Goal: Find contact information: Find contact information

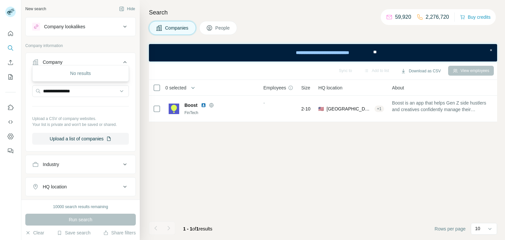
scroll to position [33, 0]
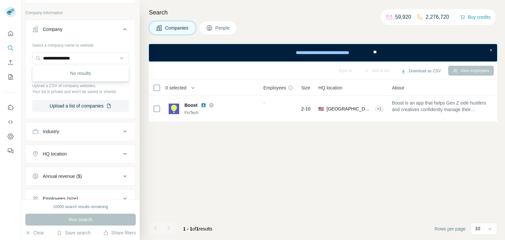
drag, startPoint x: 80, startPoint y: 60, endPoint x: 18, endPoint y: 57, distance: 62.2
click at [18, 57] on div "**********" at bounding box center [252, 120] width 505 height 240
type input "**********"
click at [61, 74] on p "We-Connect" at bounding box center [67, 72] width 32 height 7
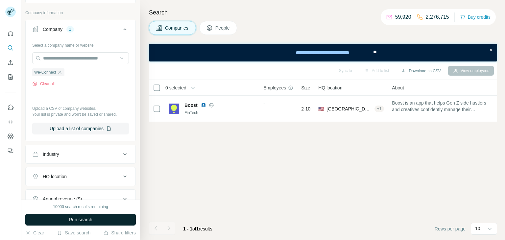
click at [73, 216] on span "Run search" at bounding box center [81, 219] width 24 height 7
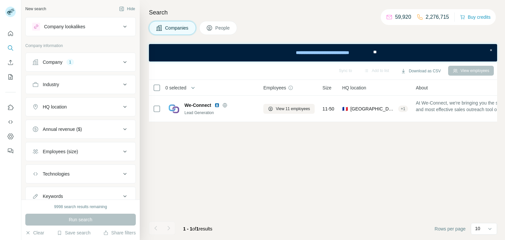
click at [225, 26] on span "People" at bounding box center [222, 28] width 15 height 7
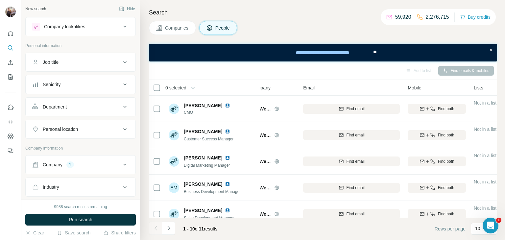
scroll to position [0, 12]
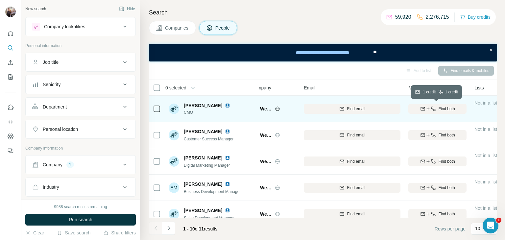
click at [435, 110] on icon "button" at bounding box center [433, 108] width 5 height 5
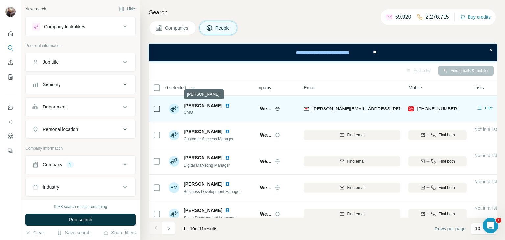
drag, startPoint x: 184, startPoint y: 105, endPoint x: 233, endPoint y: 108, distance: 49.5
click at [222, 108] on div "[PERSON_NAME]" at bounding box center [203, 105] width 38 height 7
copy span "[PERSON_NAME]"
drag, startPoint x: 311, startPoint y: 108, endPoint x: 383, endPoint y: 110, distance: 71.7
click at [383, 110] on div "[PERSON_NAME][EMAIL_ADDRESS][PERSON_NAME][DOMAIN_NAME]" at bounding box center [352, 109] width 97 height 18
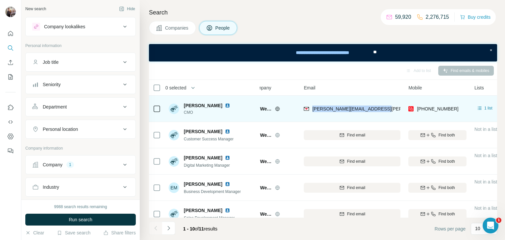
copy span "[PERSON_NAME][EMAIL_ADDRESS][PERSON_NAME][DOMAIN_NAME]"
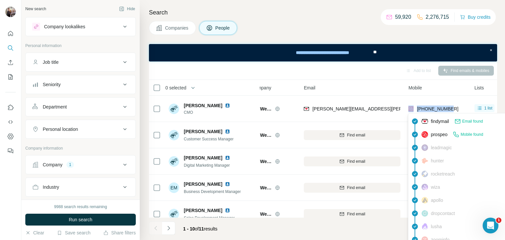
drag, startPoint x: 456, startPoint y: 107, endPoint x: 414, endPoint y: 108, distance: 42.4
click at [414, 108] on div "[PHONE_NUMBER]" at bounding box center [437, 109] width 58 height 18
copy div "[PHONE_NUMBER]"
